Goal: Check status

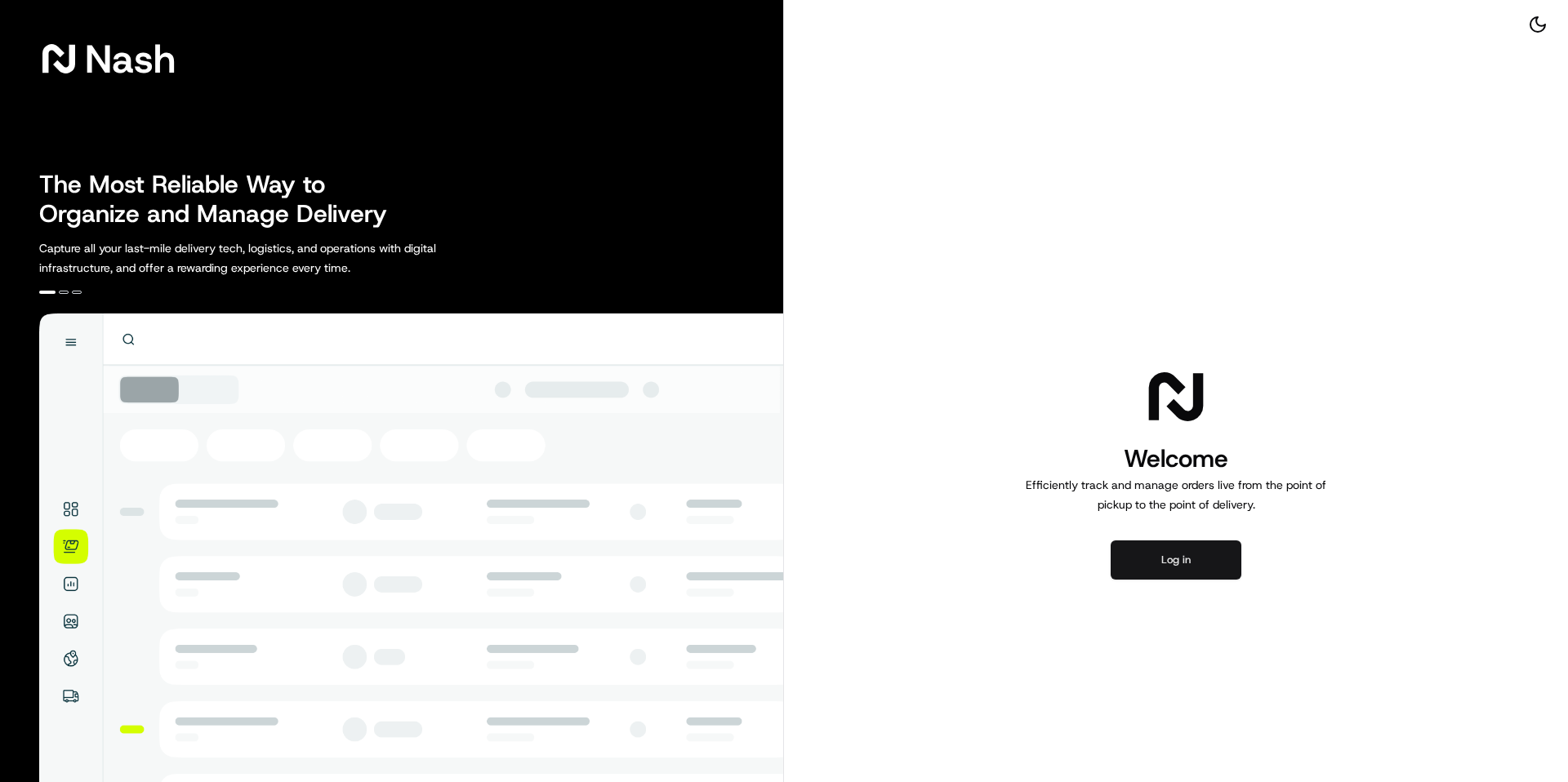
click at [1171, 556] on button "Log in" at bounding box center [1175, 561] width 131 height 40
